Goal: Task Accomplishment & Management: Complete application form

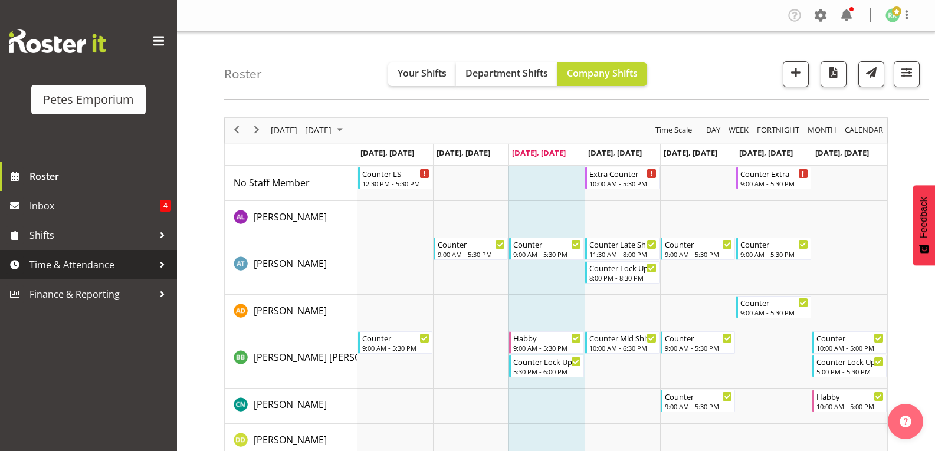
click at [89, 267] on span "Time & Attendance" at bounding box center [91, 265] width 124 height 18
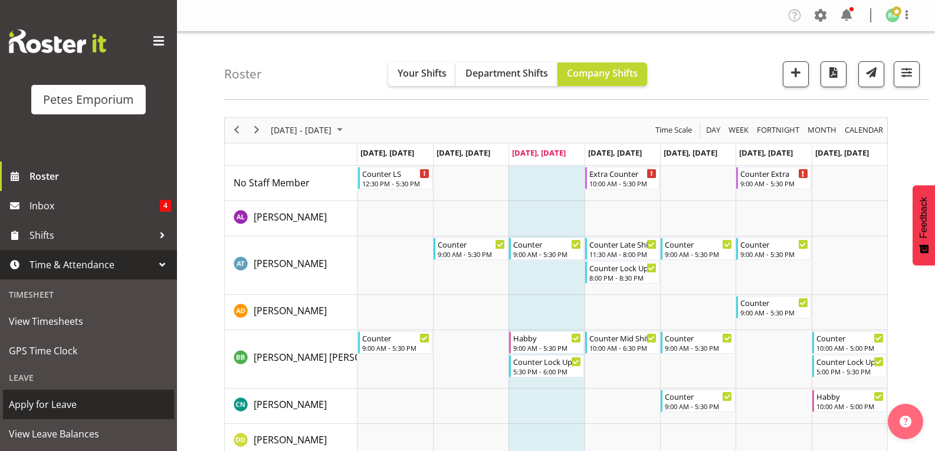
click at [61, 411] on span "Apply for Leave" at bounding box center [88, 405] width 159 height 18
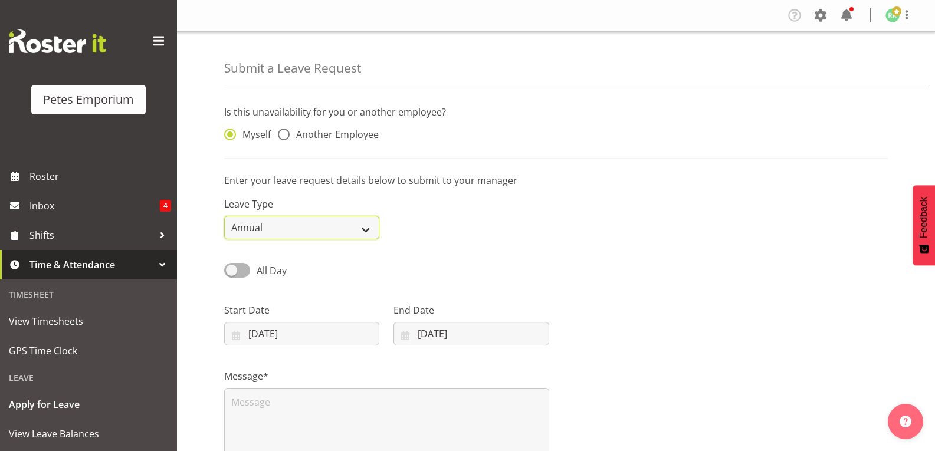
click at [363, 231] on select "Annual Sick Leave Without Pay Bereavement Domestic Violence Parental Jury Servi…" at bounding box center [301, 228] width 155 height 24
select select "Day In [GEOGRAPHIC_DATA]"
click at [224, 216] on select "Annual Sick Leave Without Pay Bereavement Domestic Violence Parental Jury Servi…" at bounding box center [301, 228] width 155 height 24
click at [312, 338] on input "13/08/2025" at bounding box center [301, 334] width 155 height 24
click at [392, 367] on span at bounding box center [390, 368] width 12 height 14
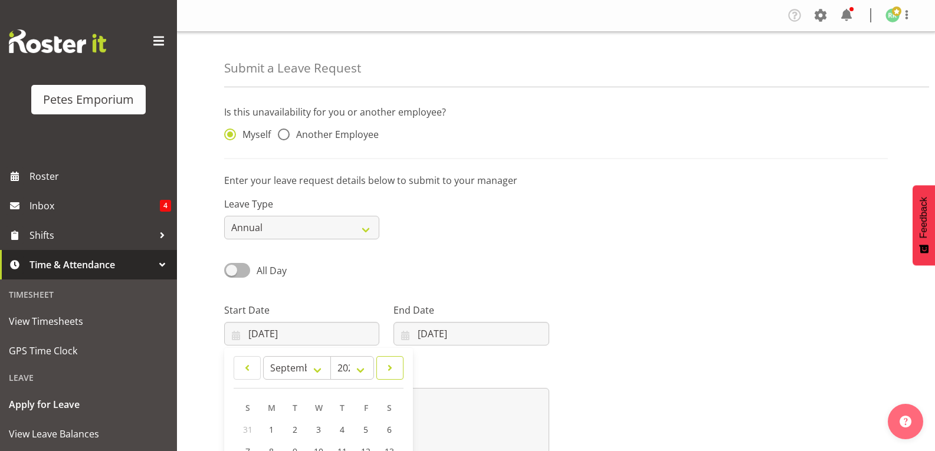
click at [381, 367] on link at bounding box center [389, 368] width 27 height 24
click at [249, 365] on span at bounding box center [247, 368] width 12 height 14
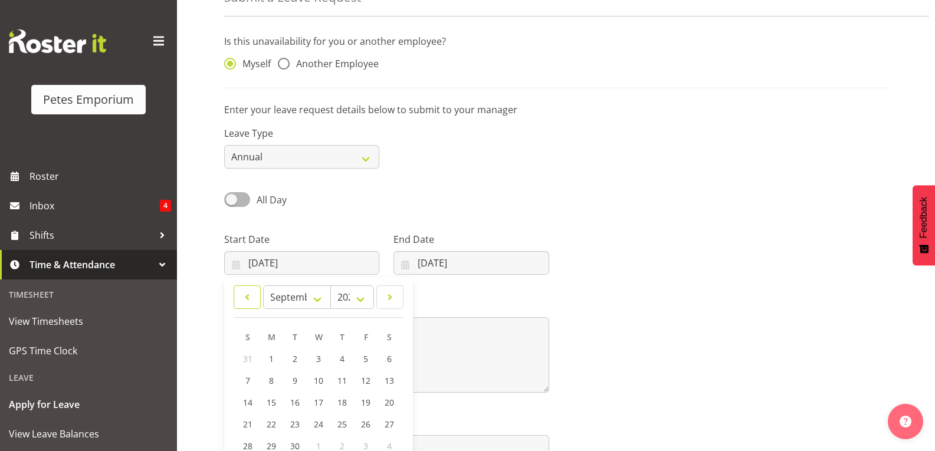
scroll to position [72, 0]
click at [247, 297] on span at bounding box center [247, 296] width 12 height 14
select select "7"
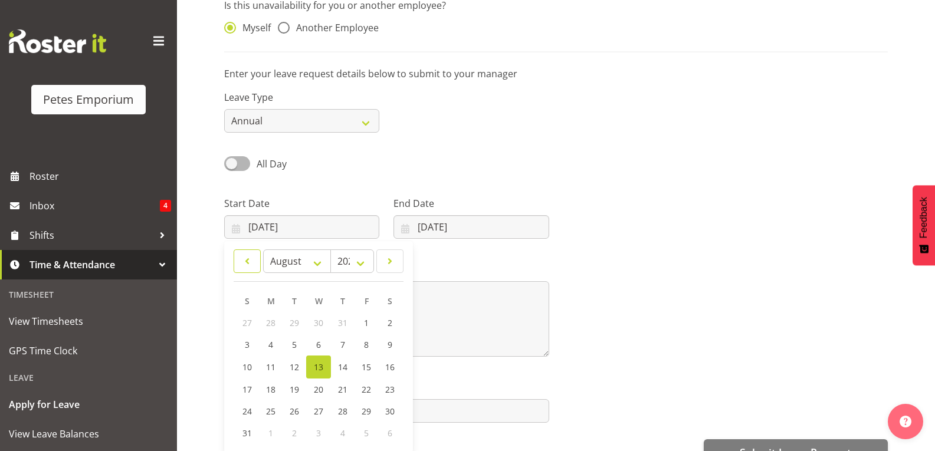
scroll to position [108, 0]
click at [388, 410] on span "30" at bounding box center [389, 410] width 9 height 11
type input "30/08/2025"
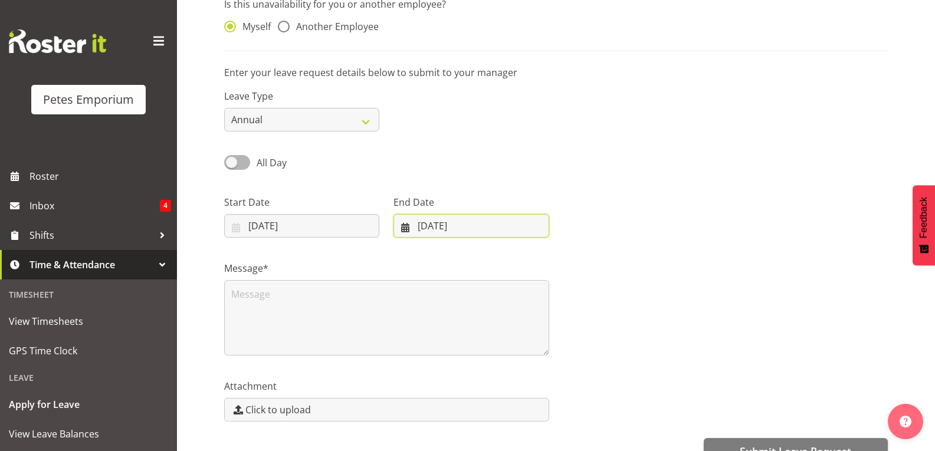
click at [407, 230] on input "13/08/2025" at bounding box center [470, 226] width 155 height 24
click at [560, 413] on span "30" at bounding box center [558, 410] width 9 height 11
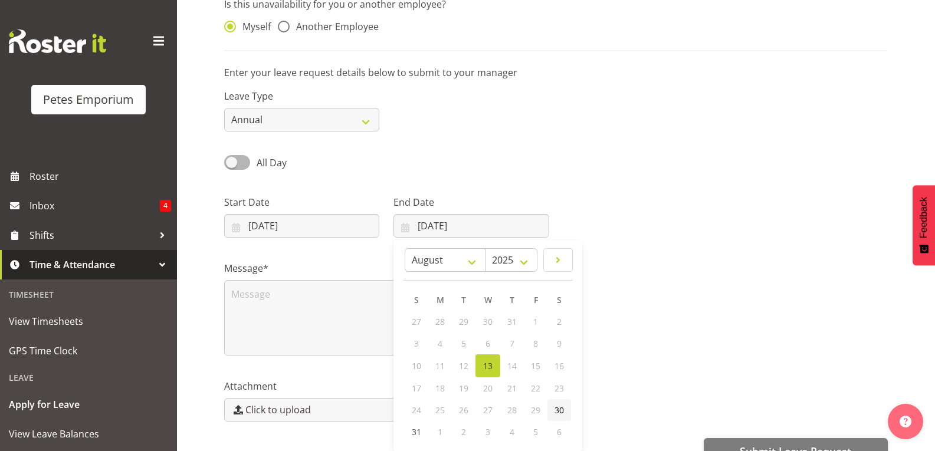
type input "30/08/2025"
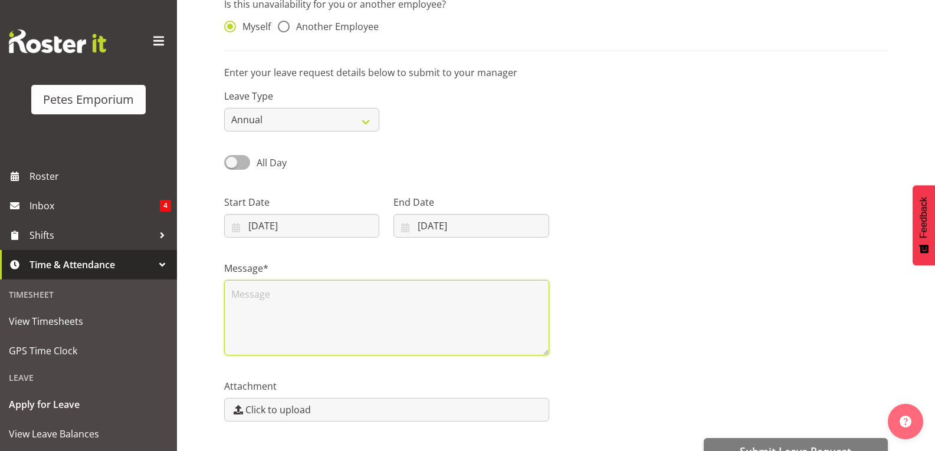
click at [393, 321] on textarea at bounding box center [386, 317] width 325 height 75
click at [380, 314] on textarea "Kia ora, I have an unveiling to attend," at bounding box center [386, 317] width 325 height 75
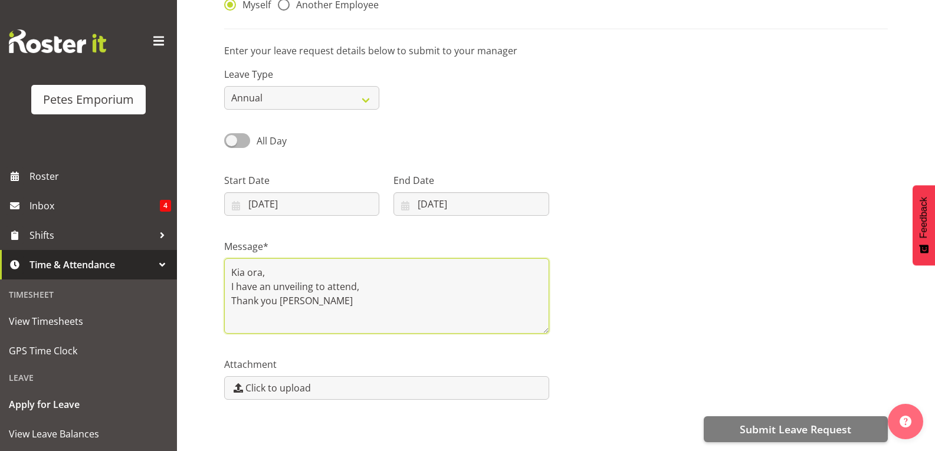
scroll to position [139, 0]
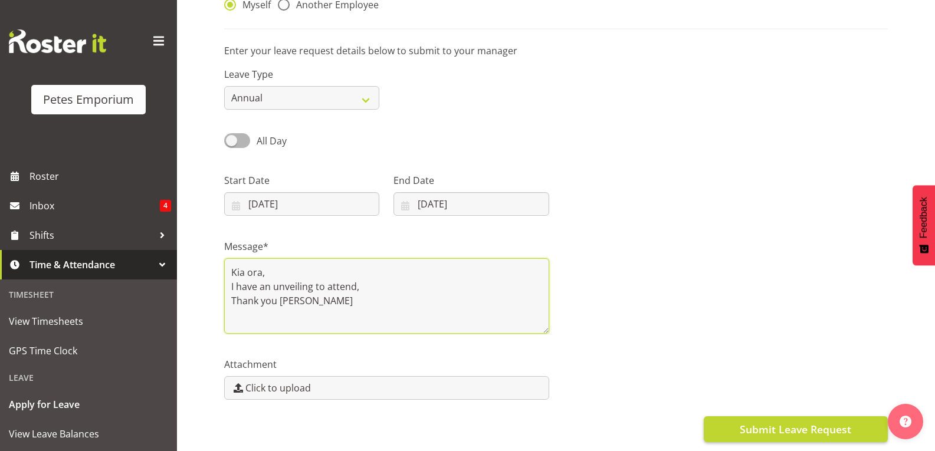
type textarea "Kia ora, I have an unveiling to attend, Thank you Ruth"
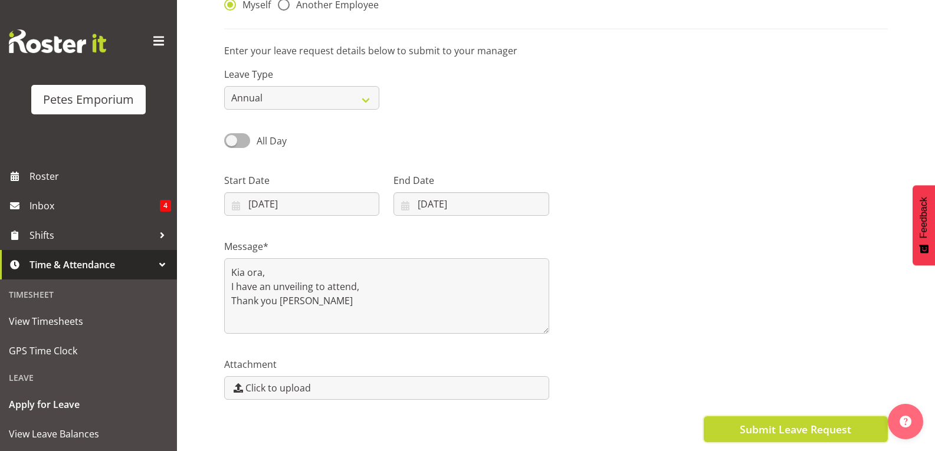
click at [810, 422] on span "Submit Leave Request" at bounding box center [795, 429] width 111 height 15
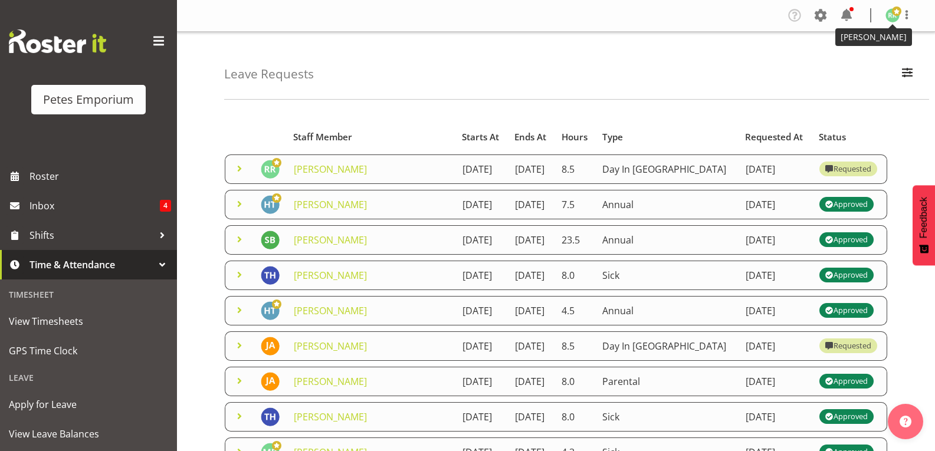
click at [897, 18] on img at bounding box center [892, 15] width 14 height 14
click at [873, 63] on link "Log Out" at bounding box center [856, 61] width 113 height 21
